Goal: Check status

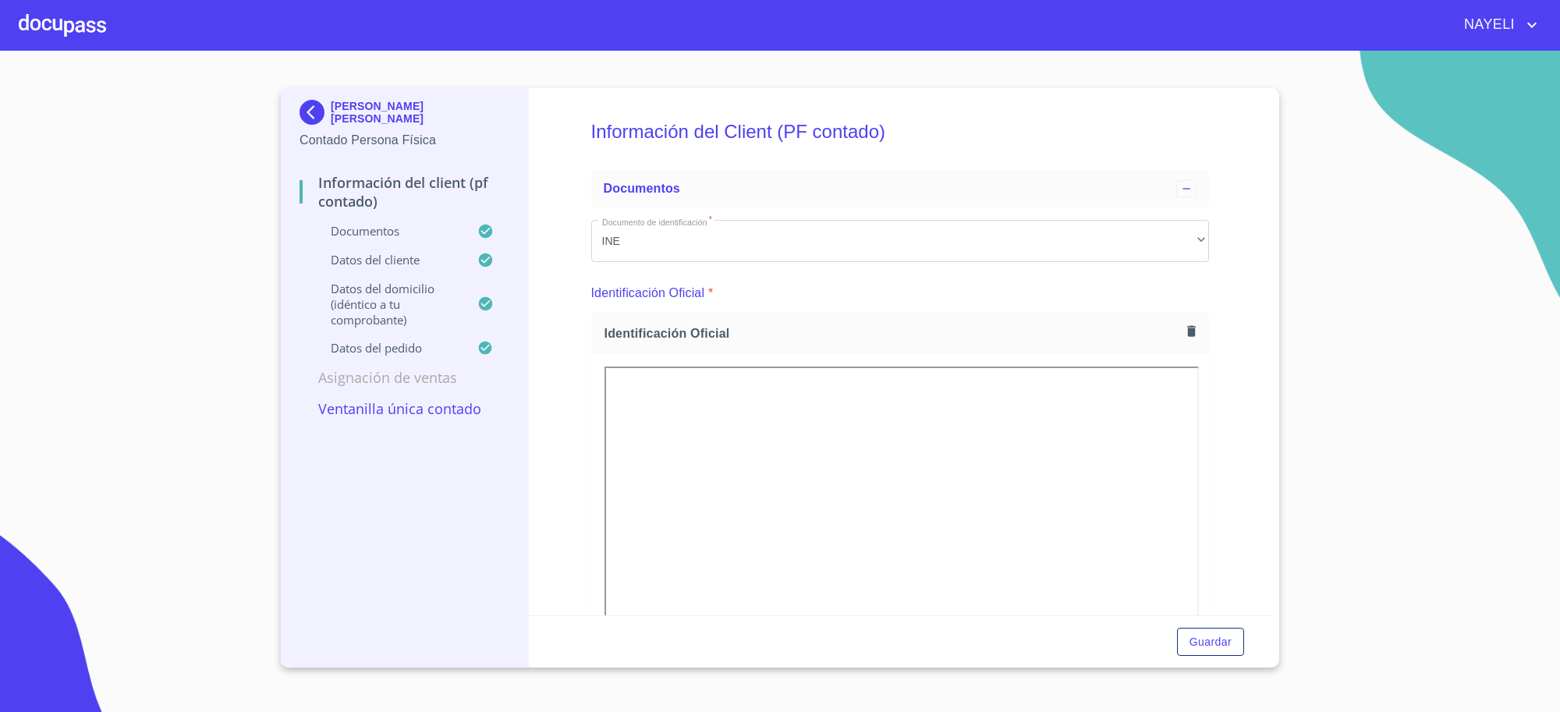
scroll to position [4289, 0]
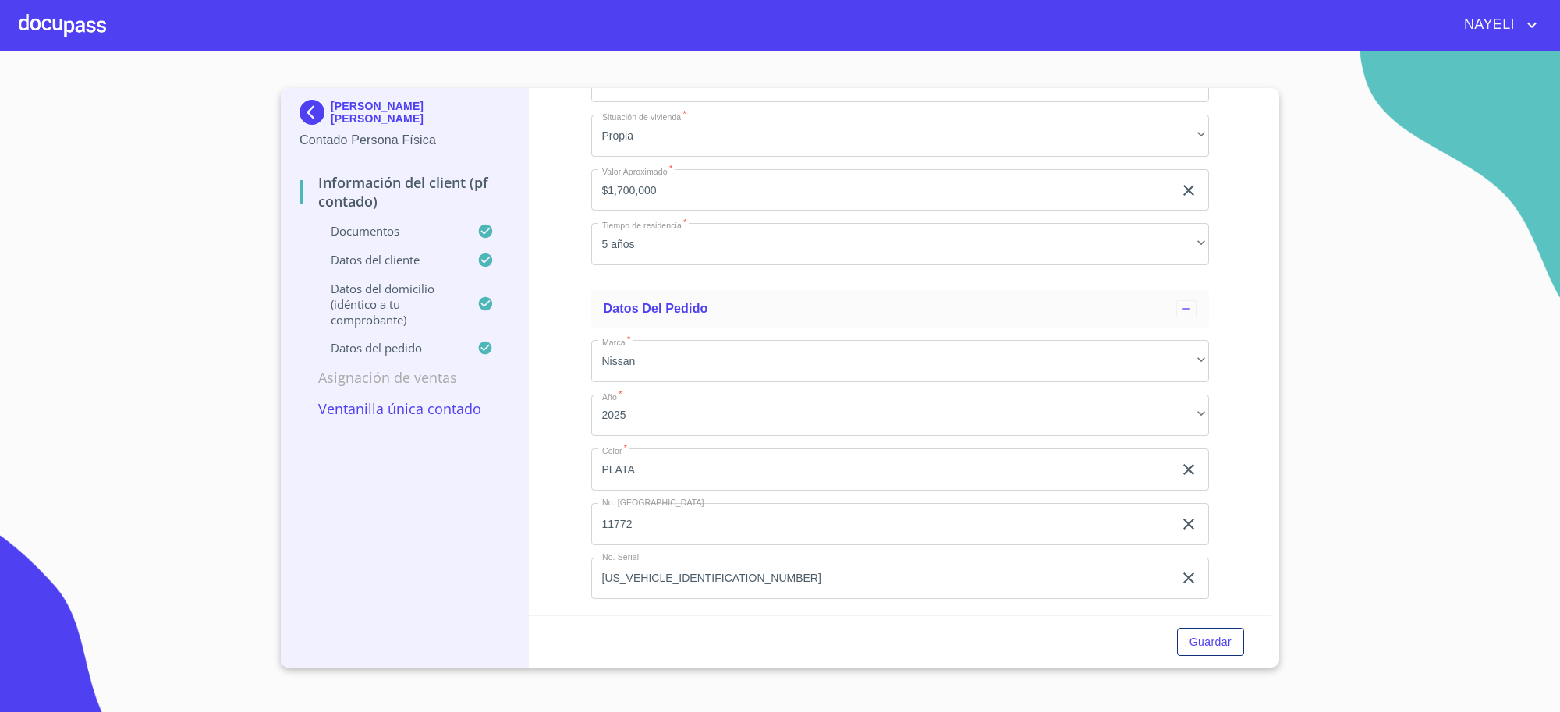
click at [325, 114] on img at bounding box center [315, 112] width 31 height 25
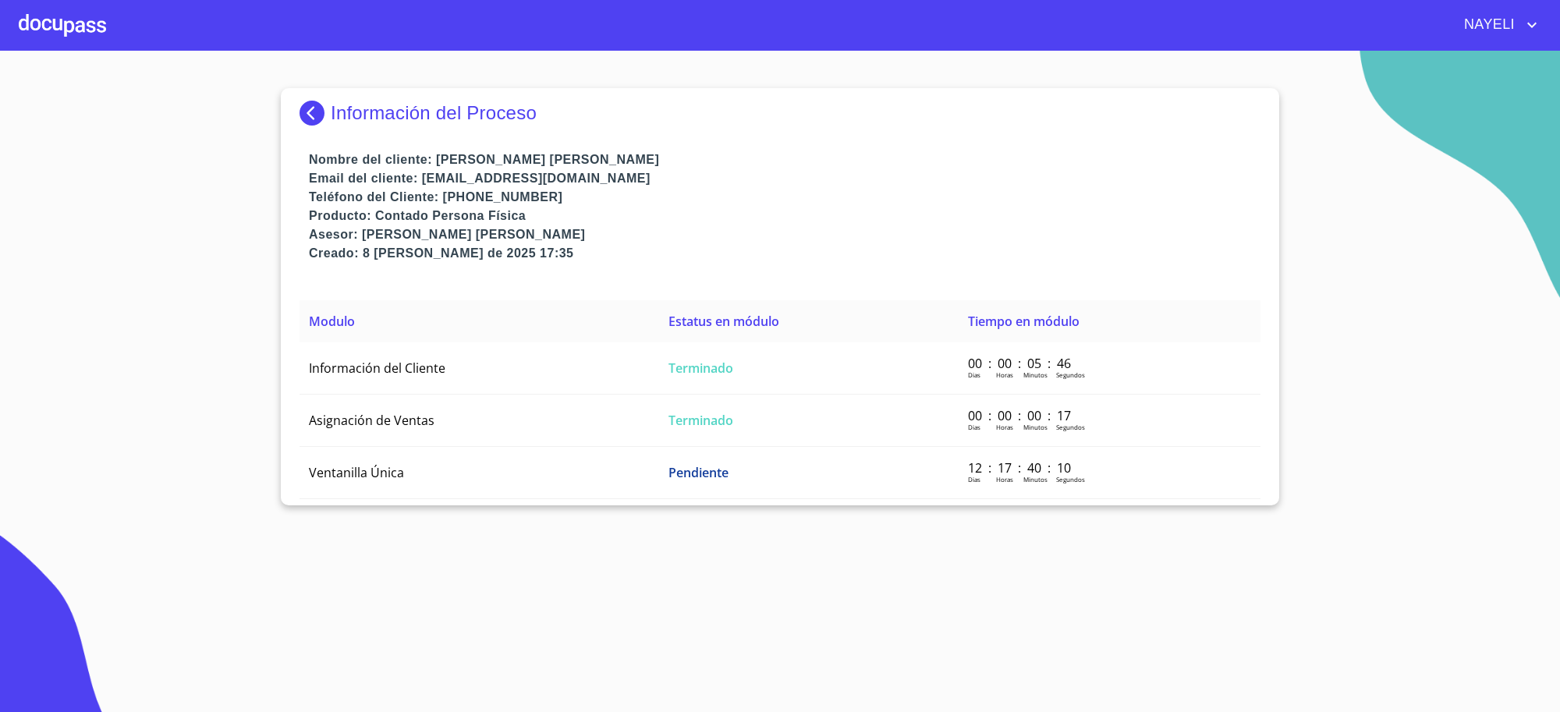
click at [341, 114] on p "Información del Proceso" at bounding box center [434, 113] width 206 height 22
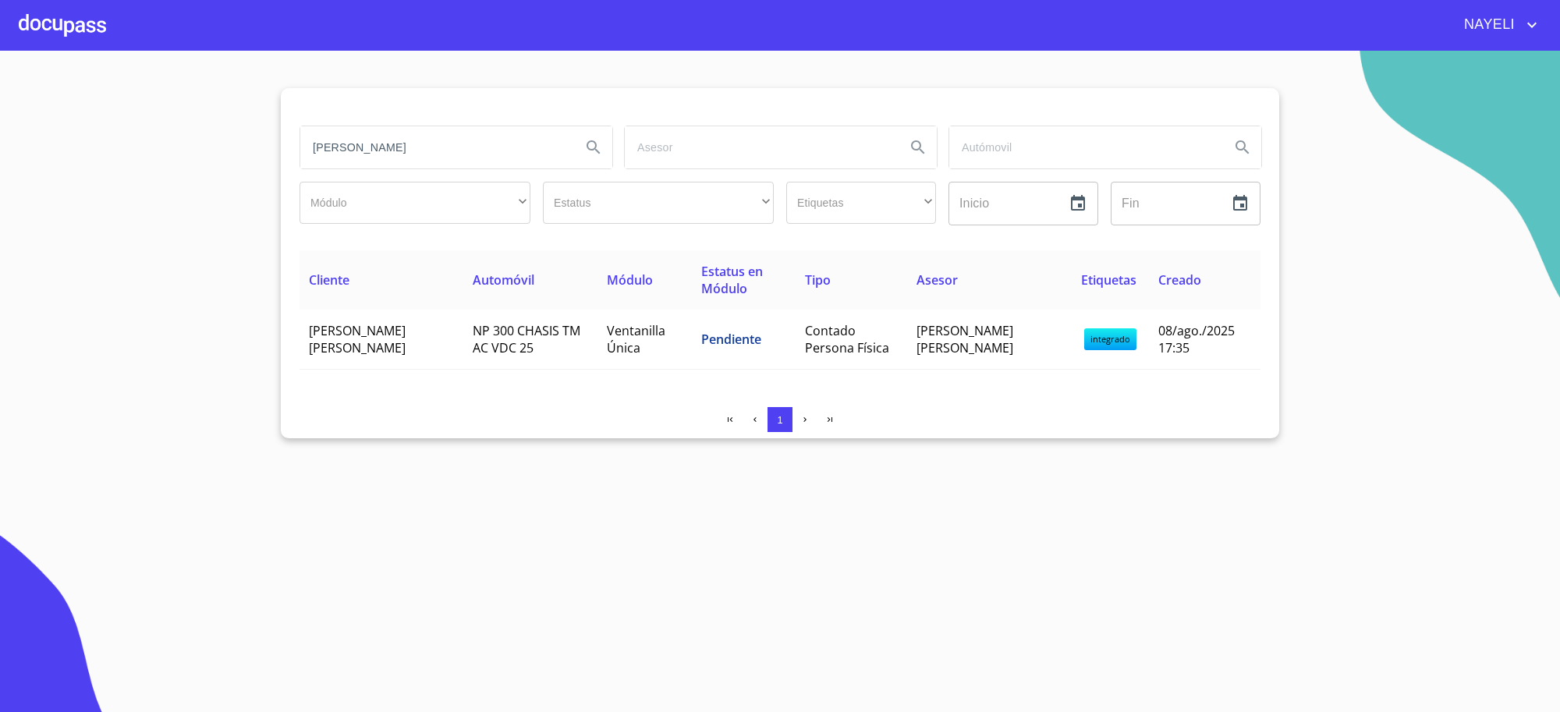
click at [502, 153] on input "[PERSON_NAME]" at bounding box center [434, 147] width 268 height 42
type input "X"
type input "[PERSON_NAME]"
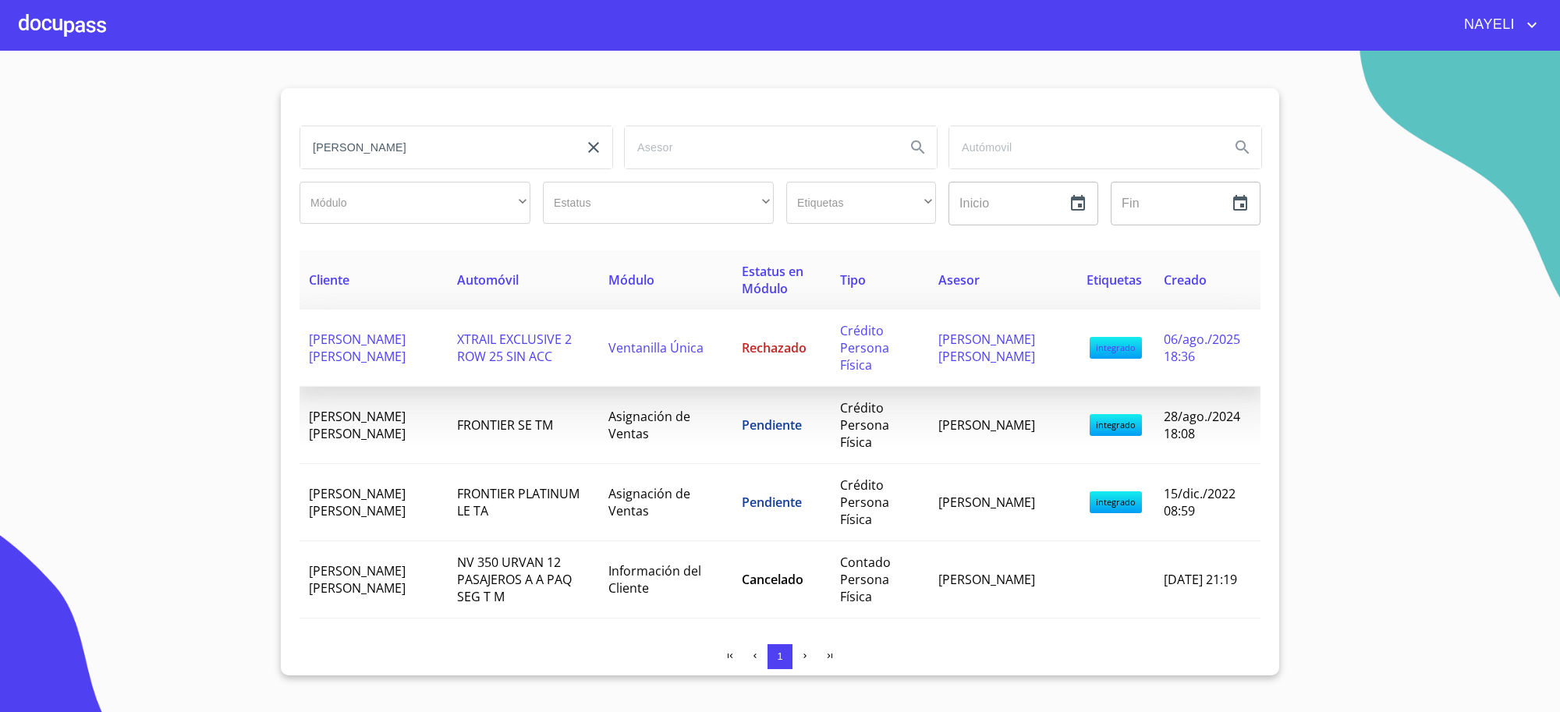
click at [746, 371] on td "Rechazado" at bounding box center [781, 348] width 98 height 77
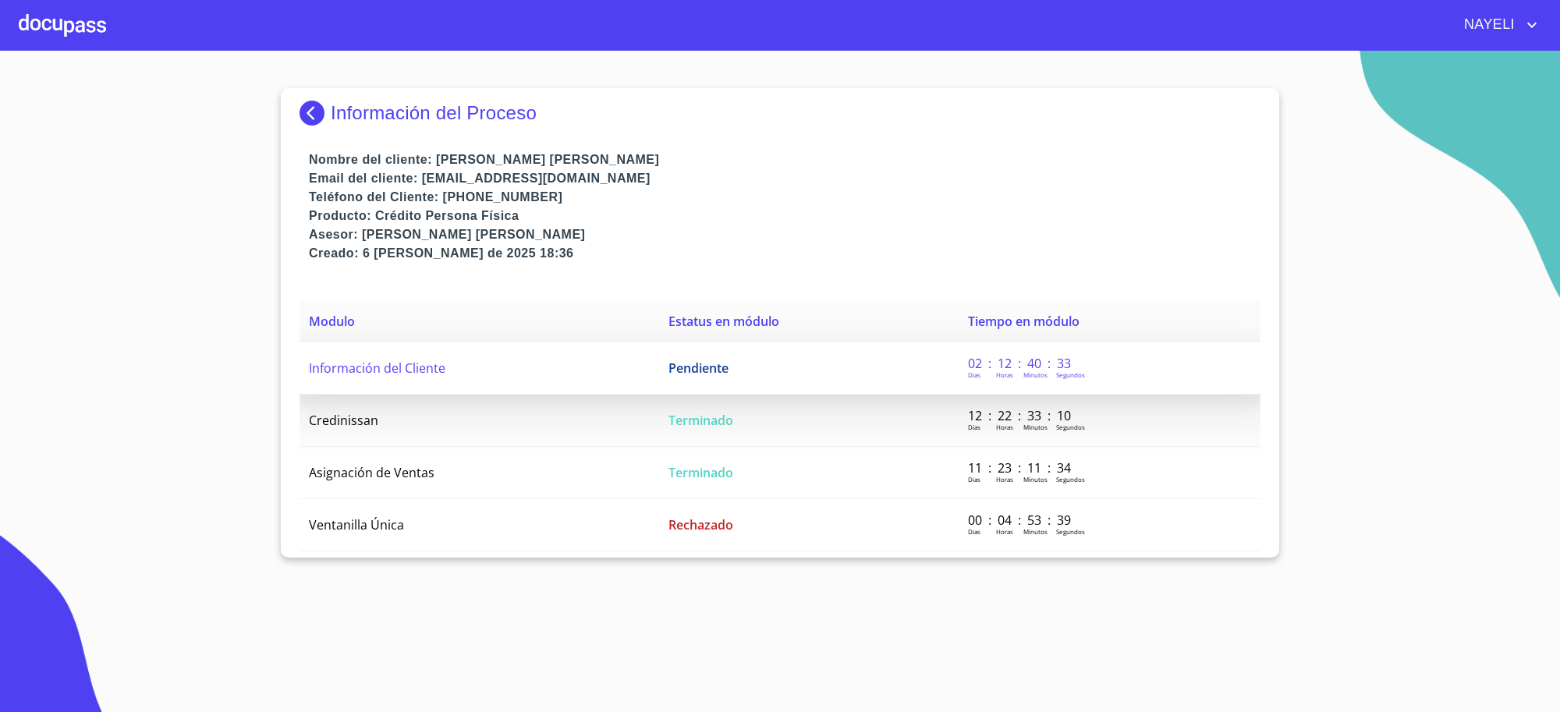
click at [747, 359] on td "Pendiente" at bounding box center [809, 368] width 300 height 52
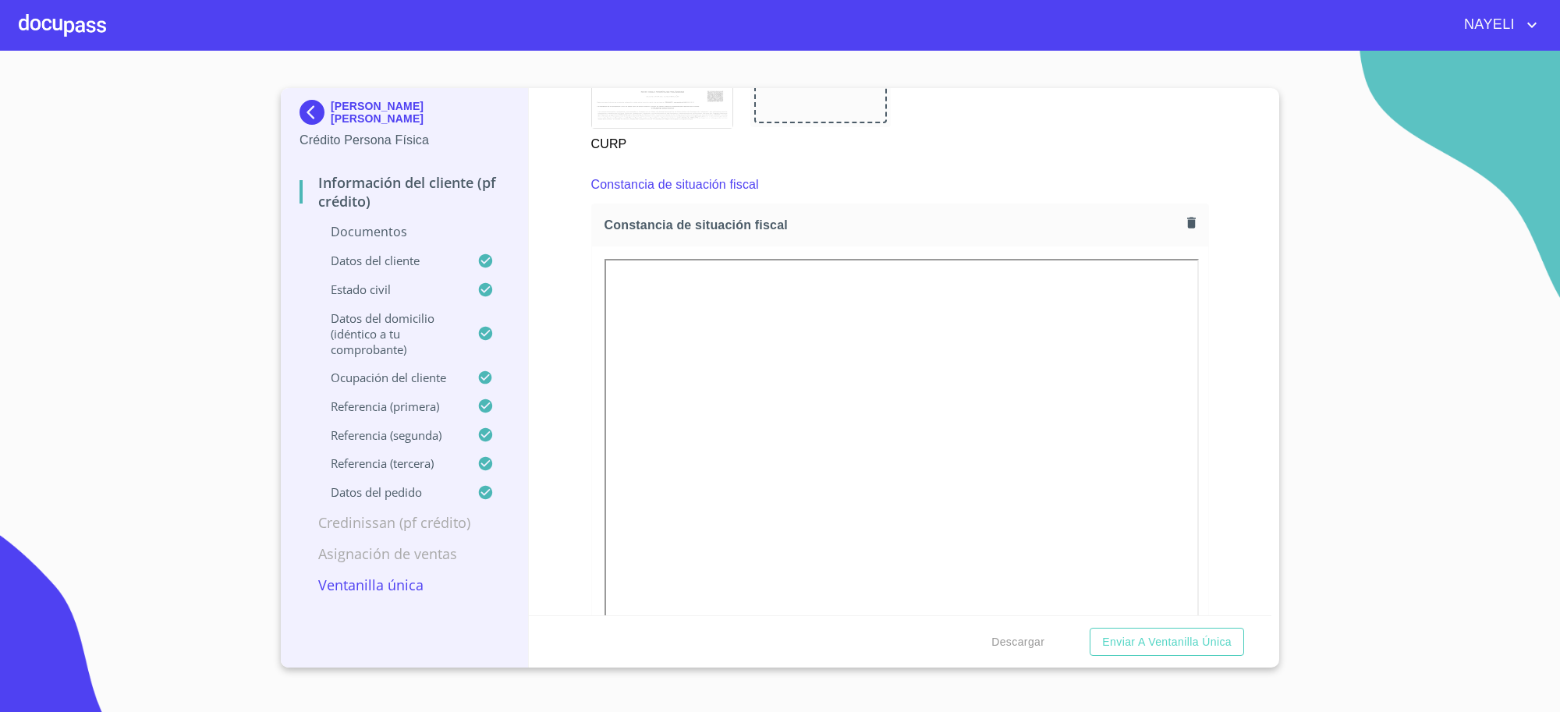
scroll to position [4052, 0]
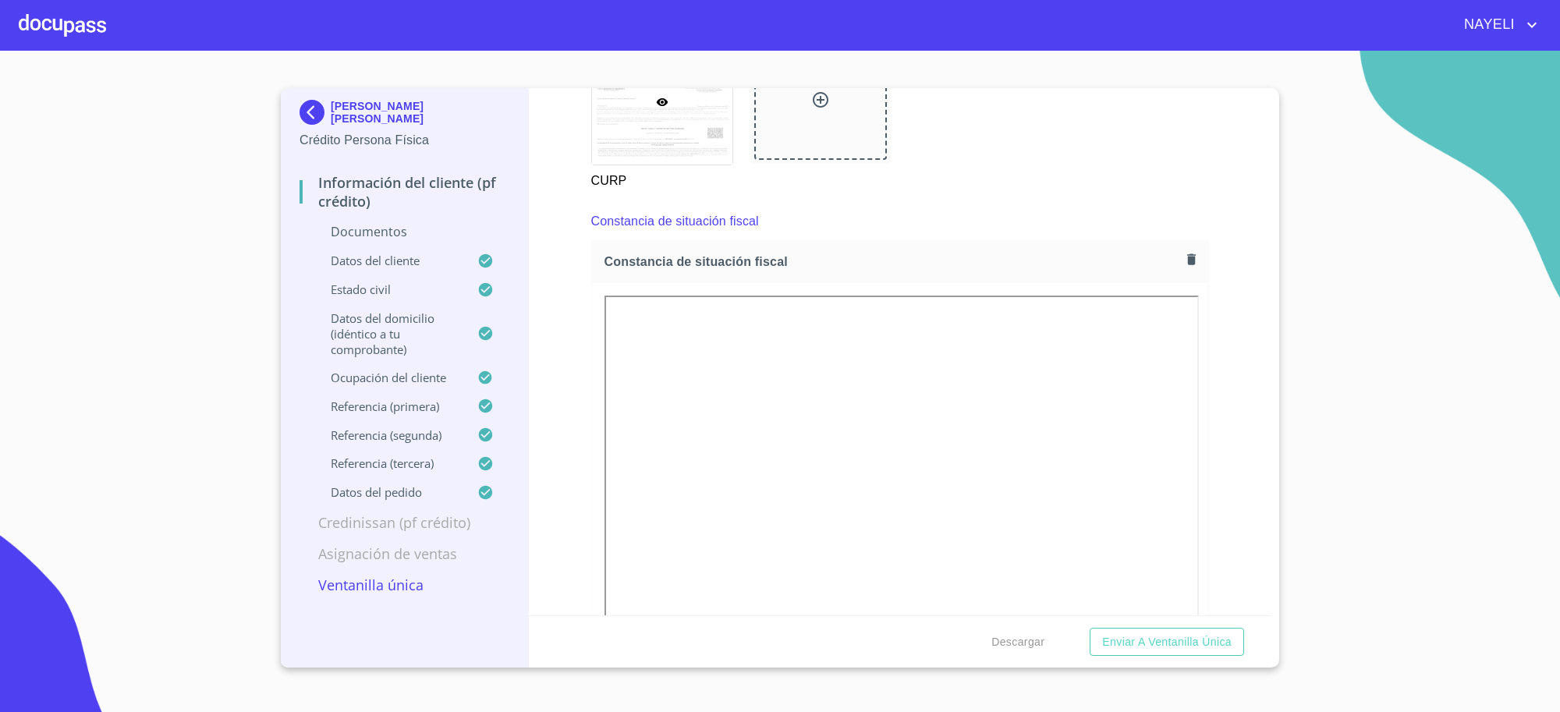
click at [839, 290] on div at bounding box center [900, 507] width 617 height 449
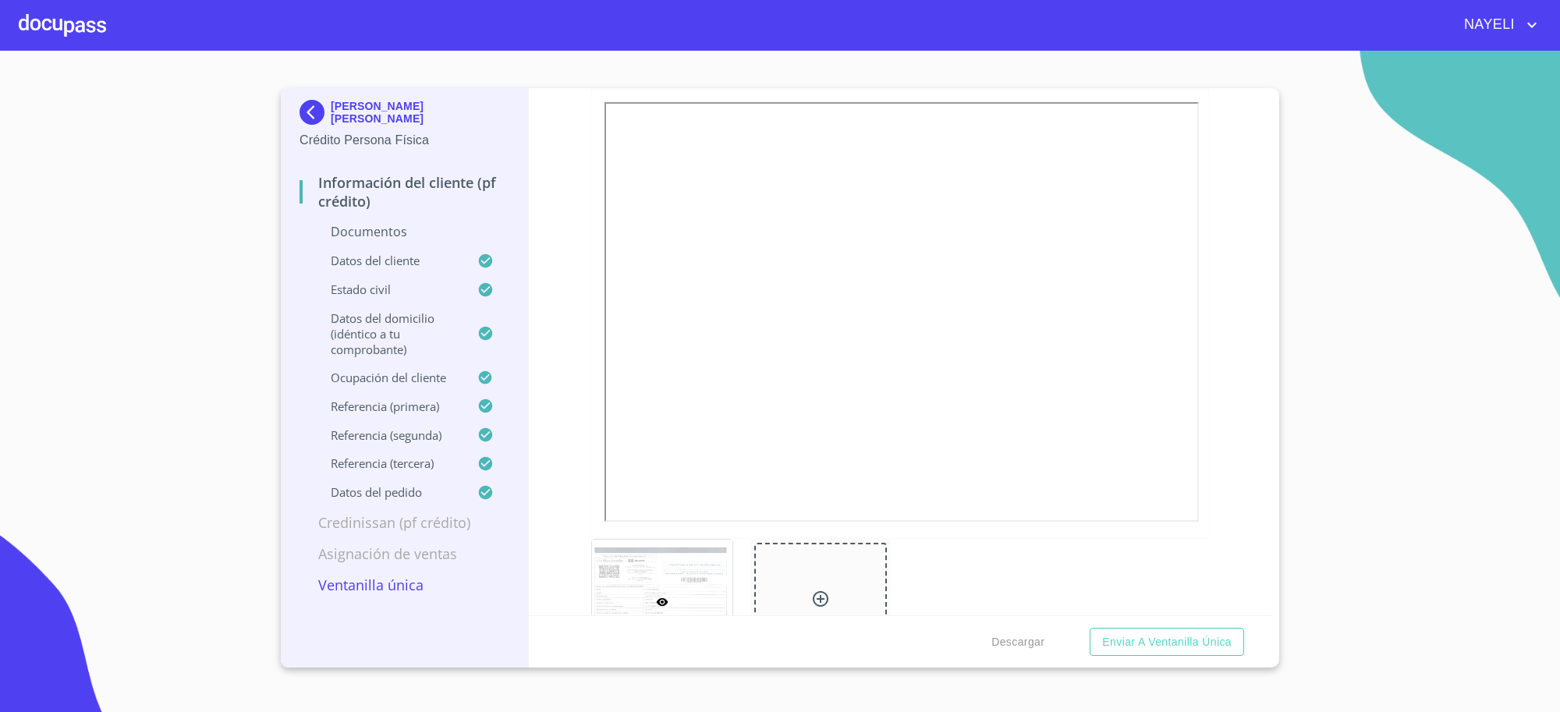
scroll to position [4312, 0]
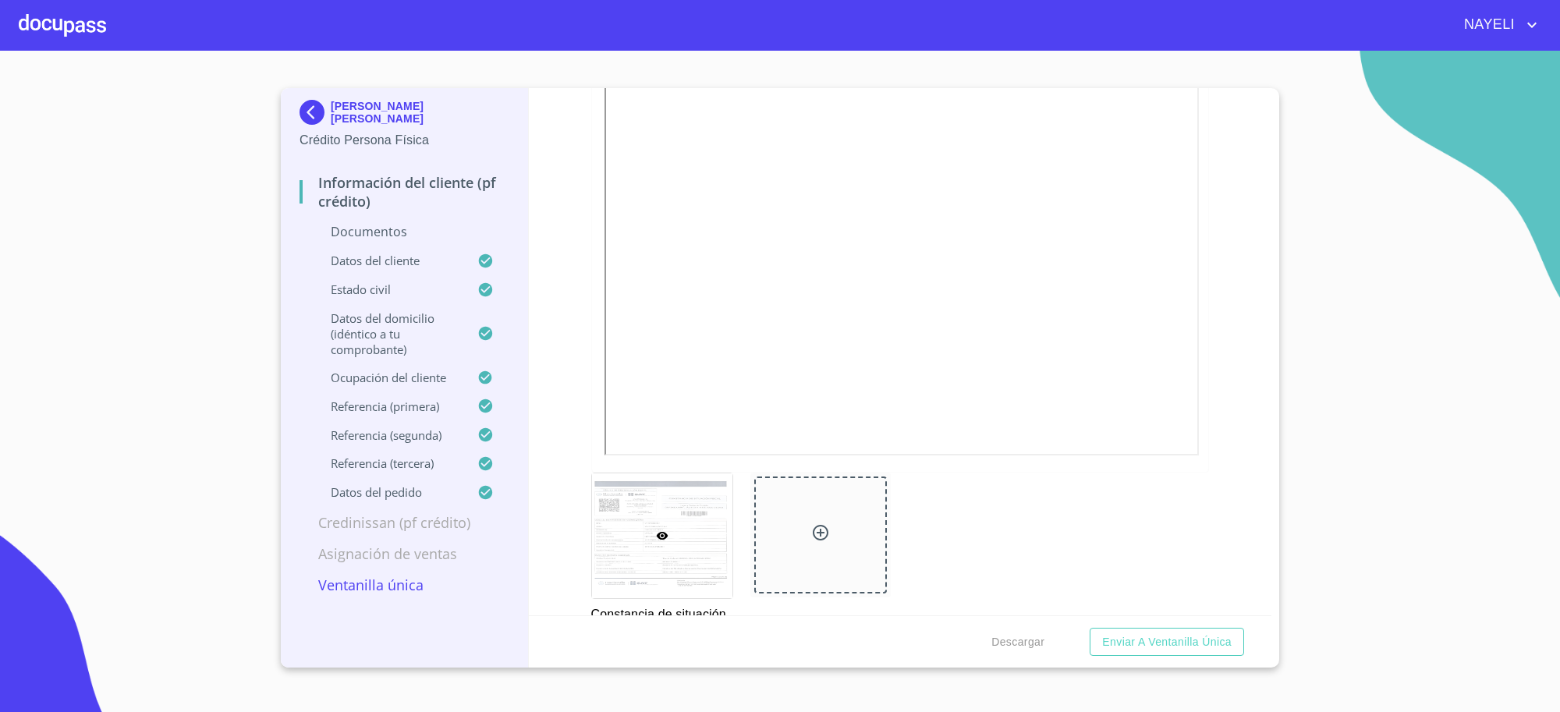
click at [1042, 451] on iframe at bounding box center [902, 246] width 595 height 420
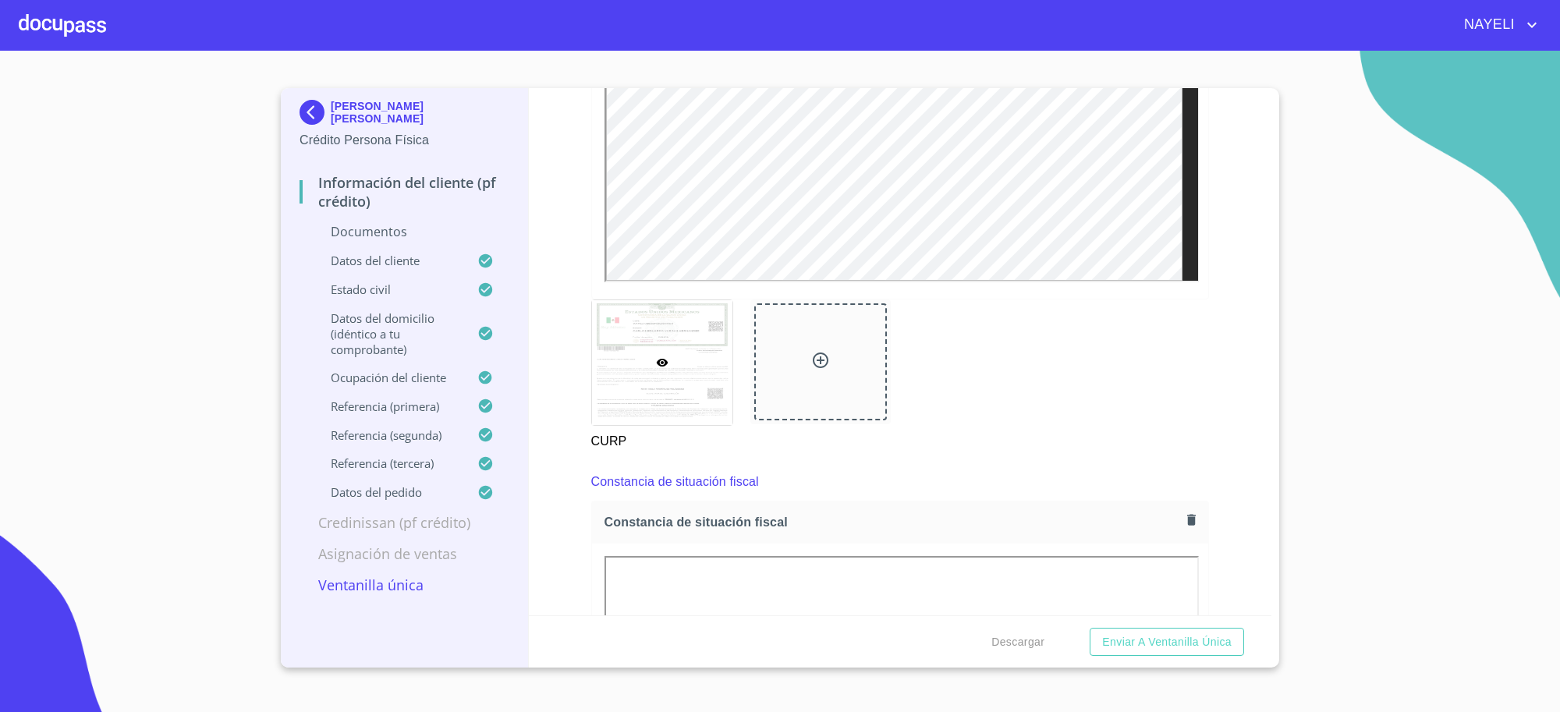
scroll to position [3532, 0]
